Goal: Task Accomplishment & Management: Complete application form

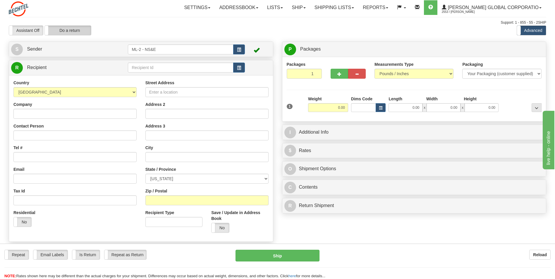
click at [73, 29] on label "Do a return" at bounding box center [68, 30] width 46 height 9
type input "ML-2 - NS&E"
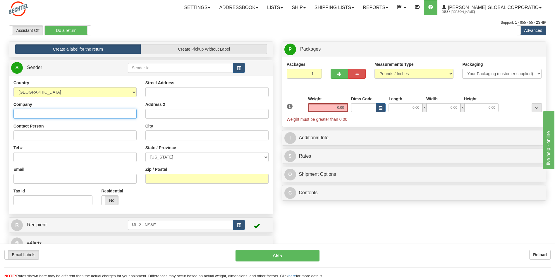
click at [37, 113] on input "Company" at bounding box center [74, 114] width 123 height 10
type input "[PERSON_NAME] National"
click button "Delete" at bounding box center [0, 0] width 0 height 0
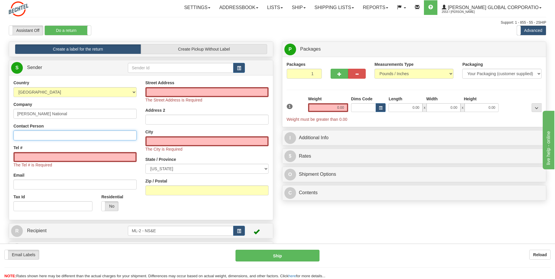
click at [25, 134] on input "Contact Person" at bounding box center [74, 136] width 123 height 10
type input "[PERSON_NAME] (IS&T, Reston Overlook 1 Eleventh Floor)"
click at [42, 156] on input "Tel #" at bounding box center [74, 157] width 123 height 10
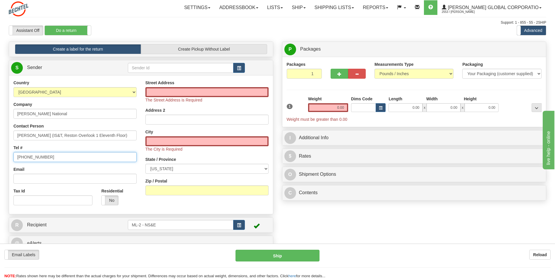
type input "[PHONE_NUMBER]"
click at [160, 93] on input "Street Address" at bounding box center [206, 92] width 123 height 10
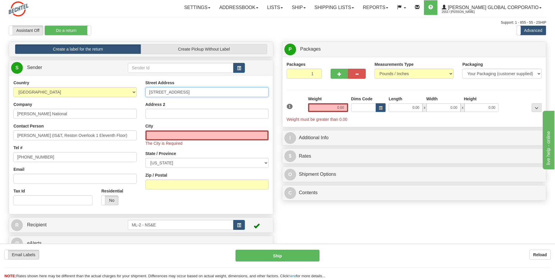
type input "[STREET_ADDRESS]"
click at [159, 137] on input "City" at bounding box center [206, 136] width 123 height 10
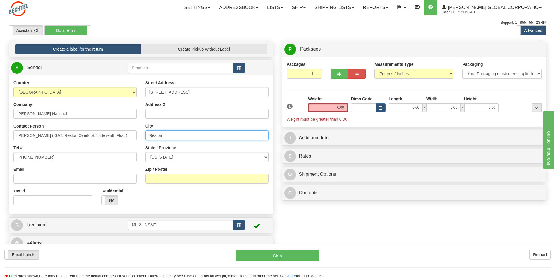
type input "Reston"
click at [266, 158] on select "[US_STATE] [US_STATE] [US_STATE] [US_STATE] Armed Forces America Armed Forces E…" at bounding box center [206, 157] width 123 height 10
select select "VA"
click at [145, 152] on select "[US_STATE] [US_STATE] [US_STATE] [US_STATE] Armed Forces America Armed Forces E…" at bounding box center [206, 157] width 123 height 10
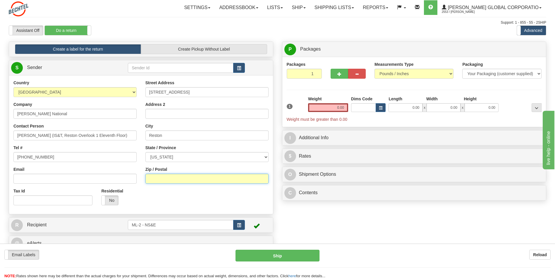
click at [174, 177] on input "Zip / Postal" at bounding box center [206, 179] width 123 height 10
type input "20190"
click at [356, 28] on div "Assistant On Assistant Off Do a return Do a return Previous Next Standard Advan…" at bounding box center [277, 30] width 546 height 10
click at [339, 109] on input "0.00" at bounding box center [328, 107] width 40 height 9
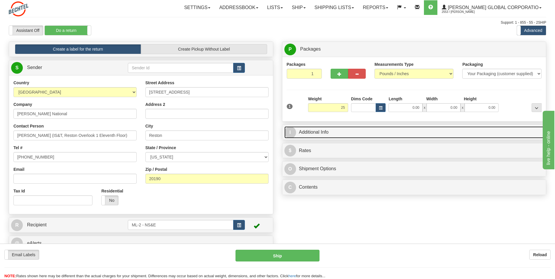
type input "25.00"
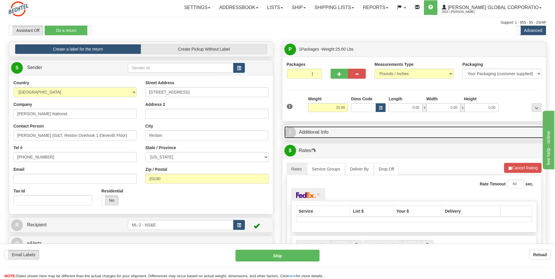
click at [341, 131] on link "I Additional Info" at bounding box center [414, 132] width 260 height 12
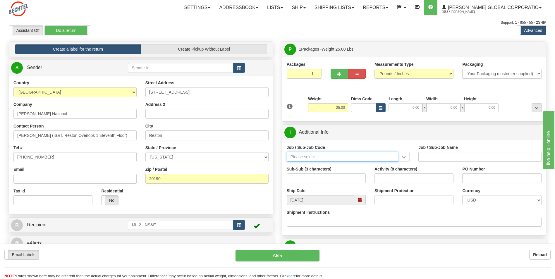
click at [314, 158] on input "Job / Sub-Job Code" at bounding box center [343, 157] width 112 height 10
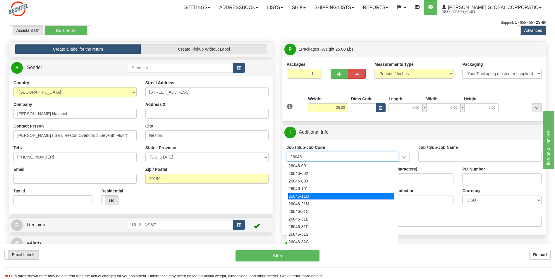
click at [311, 196] on div "26046-11M" at bounding box center [341, 196] width 106 height 6
type input "26046-11M"
type input "MOBILE LAUNCHER 2 - PROJECT MANAGEMENT"
type input "26046-11M"
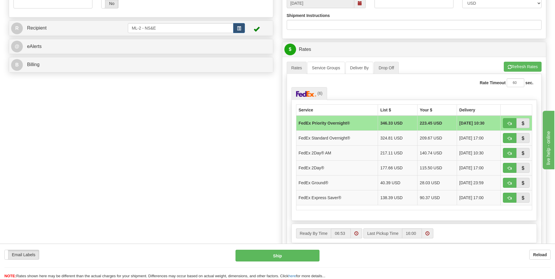
scroll to position [205, 0]
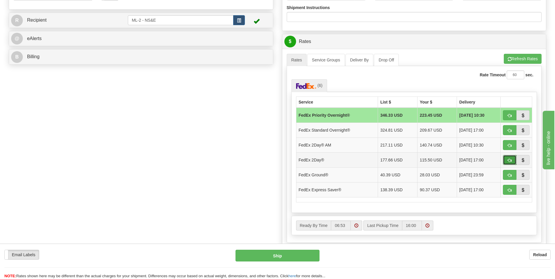
click at [510, 158] on button "button" at bounding box center [509, 160] width 13 height 10
type input "03"
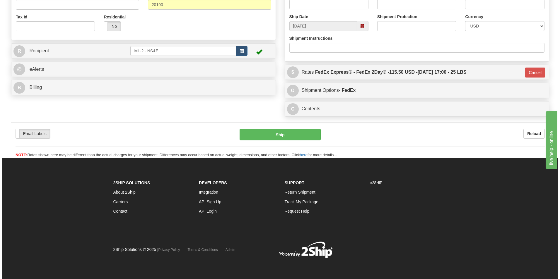
scroll to position [174, 0]
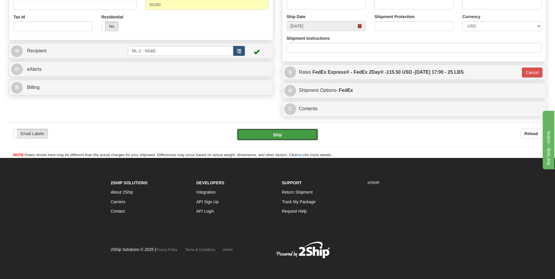
click at [288, 136] on button "Ship" at bounding box center [277, 135] width 81 height 12
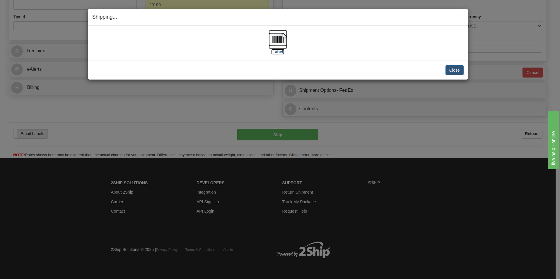
click at [279, 52] on label "[Label]" at bounding box center [277, 52] width 13 height 6
click at [461, 69] on button "Close" at bounding box center [454, 70] width 18 height 10
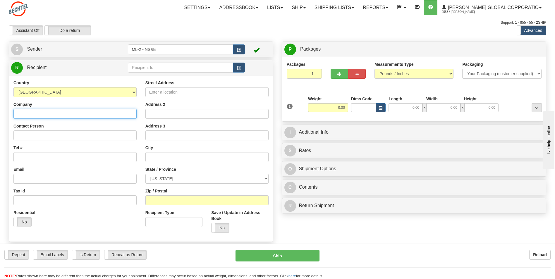
click at [32, 113] on input "Company" at bounding box center [74, 114] width 123 height 10
type input "Bechtel National Corporation"
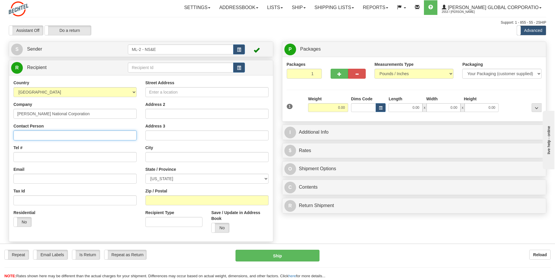
click at [31, 136] on input "Contact Person" at bounding box center [74, 136] width 123 height 10
type input "[PERSON_NAME] (IS&T, Reston Overlook 1 Eleventh Floor)"
click at [39, 158] on input "Tel #" at bounding box center [74, 157] width 123 height 10
type input "[PHONE_NUMBER]"
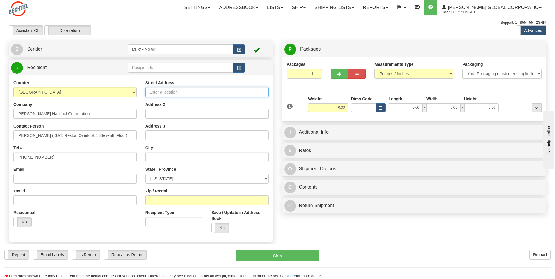
click at [161, 94] on input "Street Address" at bounding box center [206, 92] width 123 height 10
type input "[STREET_ADDRESS]"
click at [156, 155] on input "text" at bounding box center [206, 157] width 123 height 10
type input "Reston"
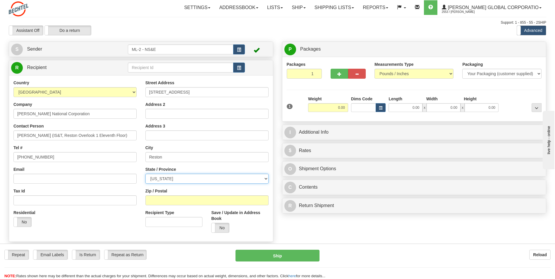
click at [266, 179] on select "[US_STATE] [US_STATE] [US_STATE] [US_STATE] Armed Forces America Armed Forces E…" at bounding box center [206, 179] width 123 height 10
select select "VA"
click at [145, 174] on select "[US_STATE] [US_STATE] [US_STATE] [US_STATE] Armed Forces America Armed Forces E…" at bounding box center [206, 179] width 123 height 10
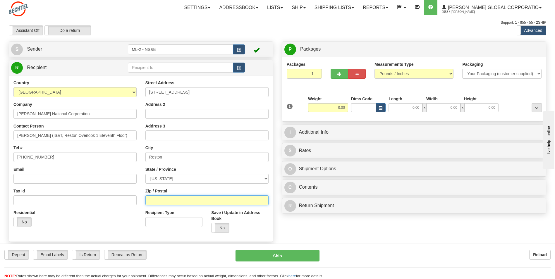
click at [166, 198] on input "Zip / Postal" at bounding box center [206, 201] width 123 height 10
type input "20190"
click at [343, 107] on input "0.00" at bounding box center [328, 107] width 40 height 9
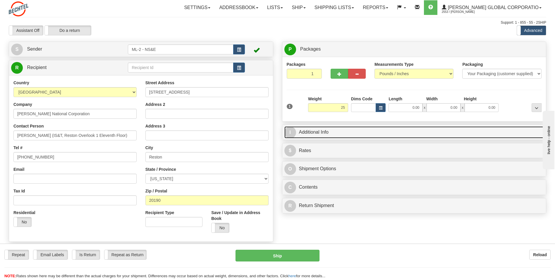
type input "25.00"
click at [322, 133] on link "I Additional Info" at bounding box center [414, 132] width 260 height 12
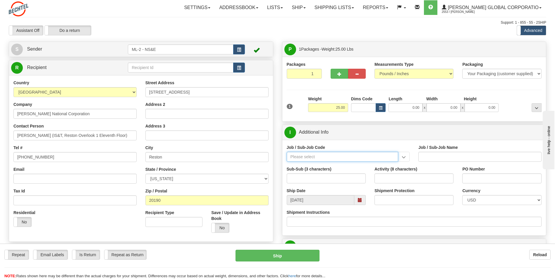
click at [331, 157] on input "Job / Sub-Job Code" at bounding box center [343, 157] width 112 height 10
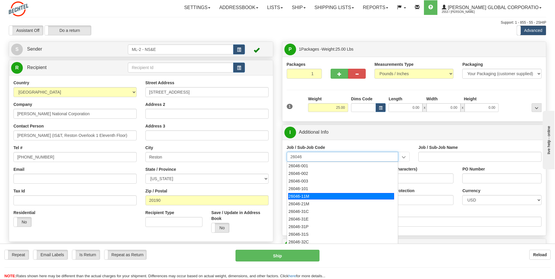
click at [308, 195] on div "26046-11M" at bounding box center [341, 196] width 106 height 6
type input "26046-11M"
type input "MOBILE LAUNCHER 2 - PROJECT MANAGEMENT"
type input "26046-11M"
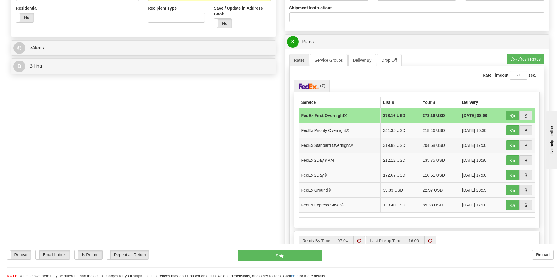
scroll to position [205, 0]
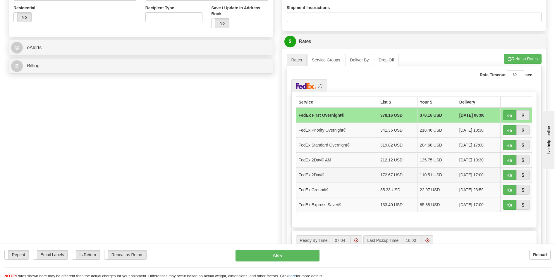
click at [337, 175] on td "FedEx 2Day®" at bounding box center [337, 174] width 82 height 15
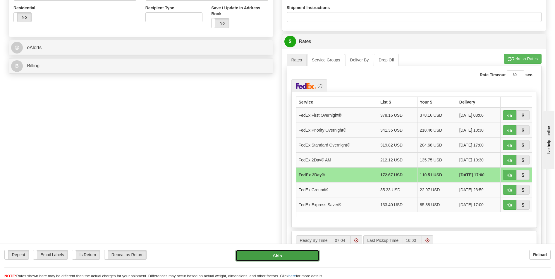
click at [281, 255] on button "Ship" at bounding box center [278, 256] width 84 height 12
type input "03"
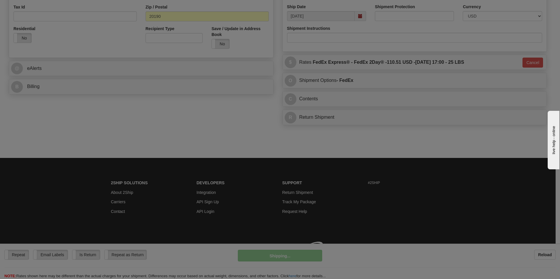
scroll to position [193, 0]
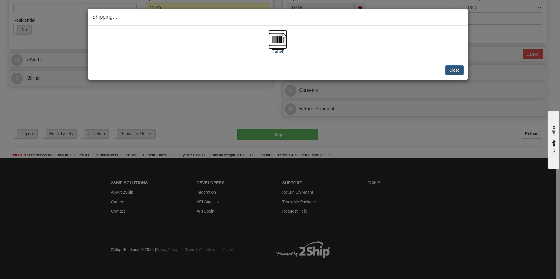
click at [277, 52] on label "[Label]" at bounding box center [277, 52] width 13 height 6
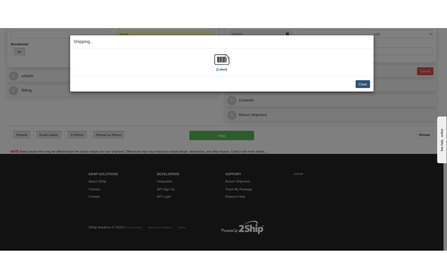
scroll to position [206, 0]
